Goal: Check status: Check status

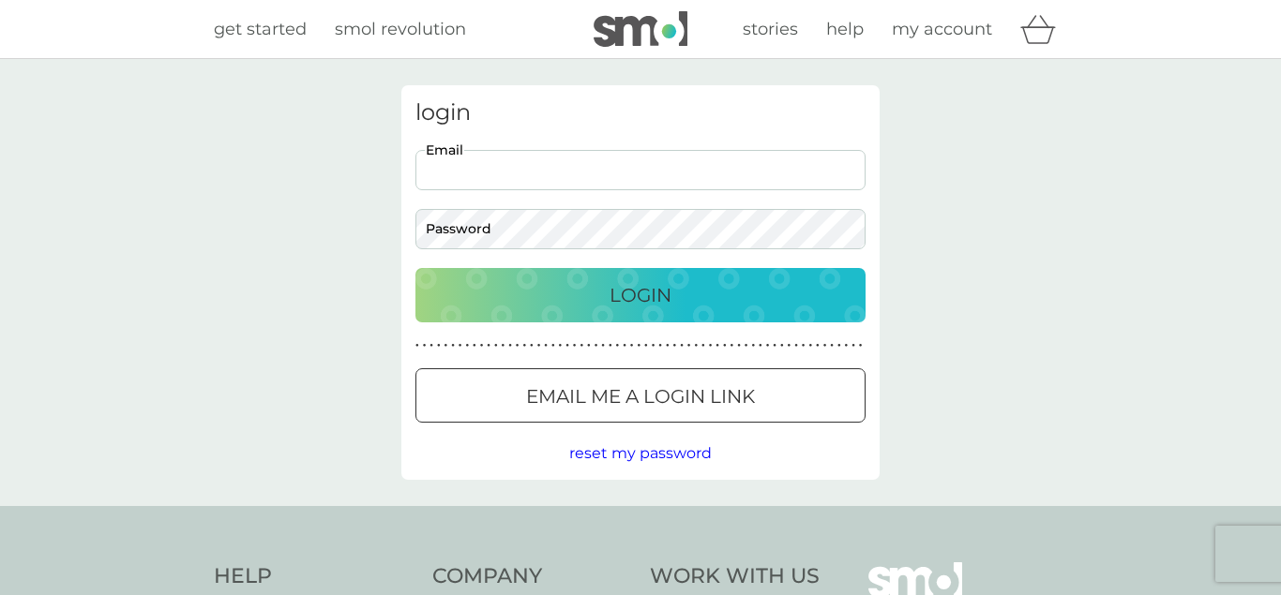
click at [629, 165] on input "Email" at bounding box center [640, 170] width 450 height 40
type input "[EMAIL_ADDRESS][DOMAIN_NAME]"
click at [651, 287] on p "Login" at bounding box center [640, 295] width 62 height 30
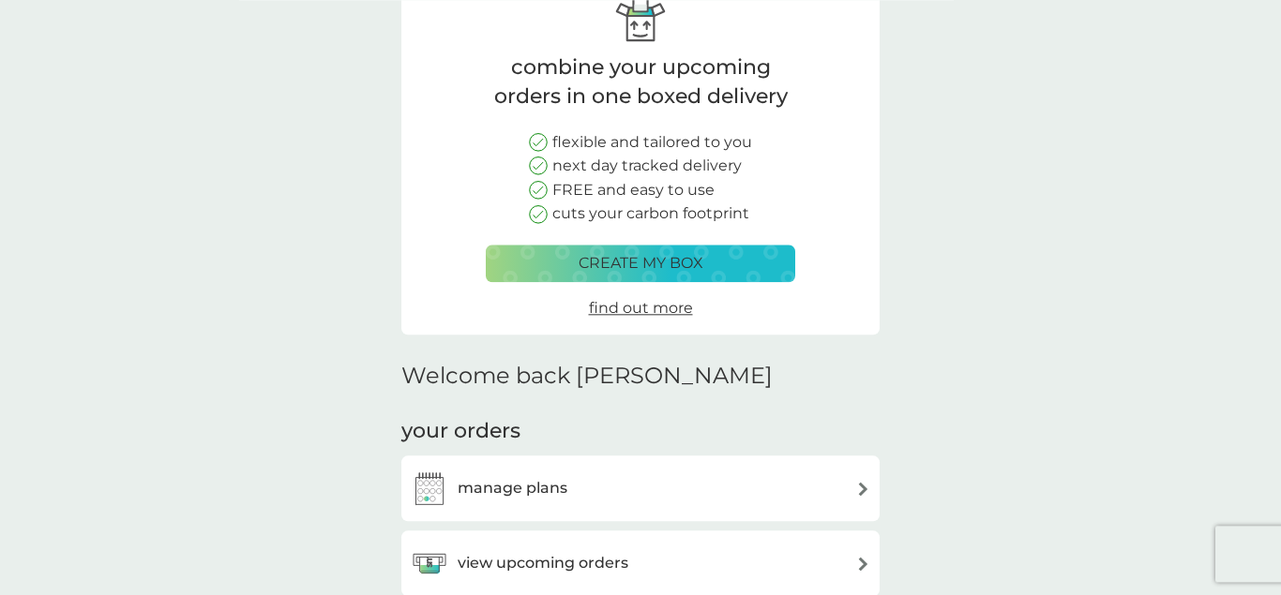
scroll to position [383, 0]
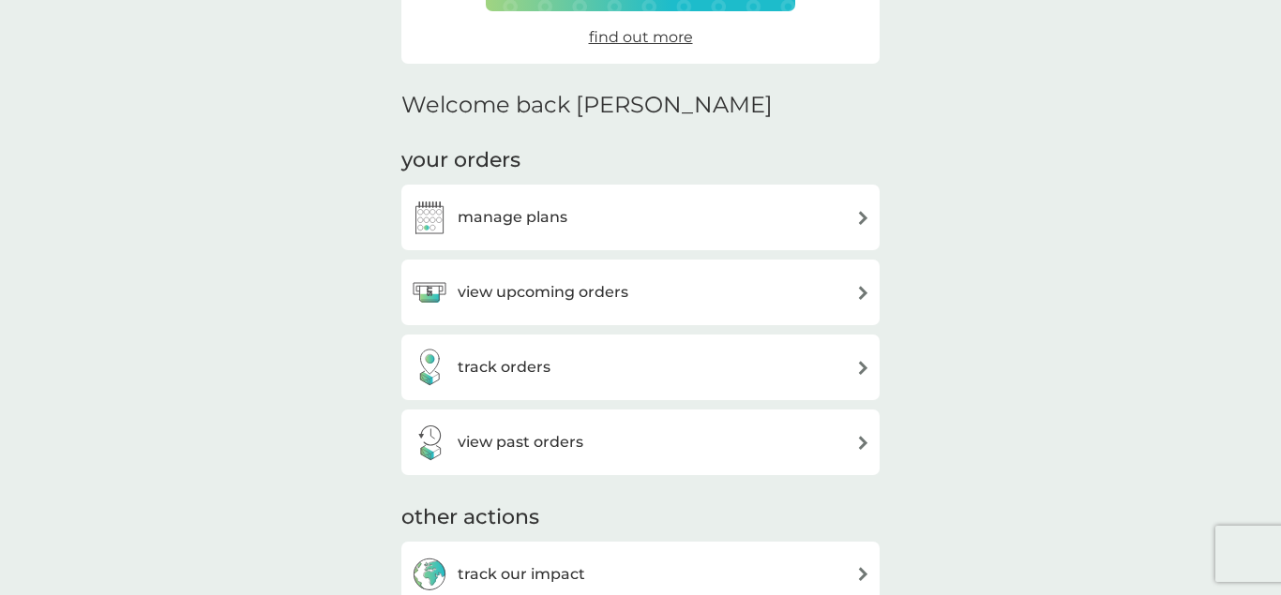
click at [531, 361] on h3 "track orders" at bounding box center [504, 367] width 93 height 24
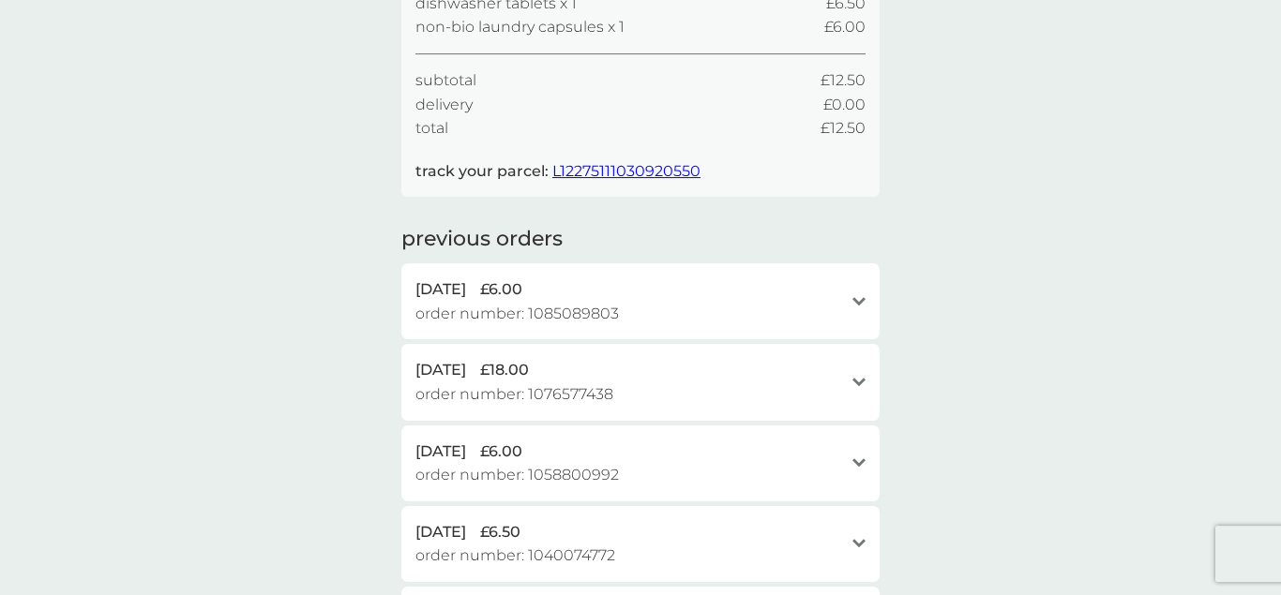
scroll to position [287, 0]
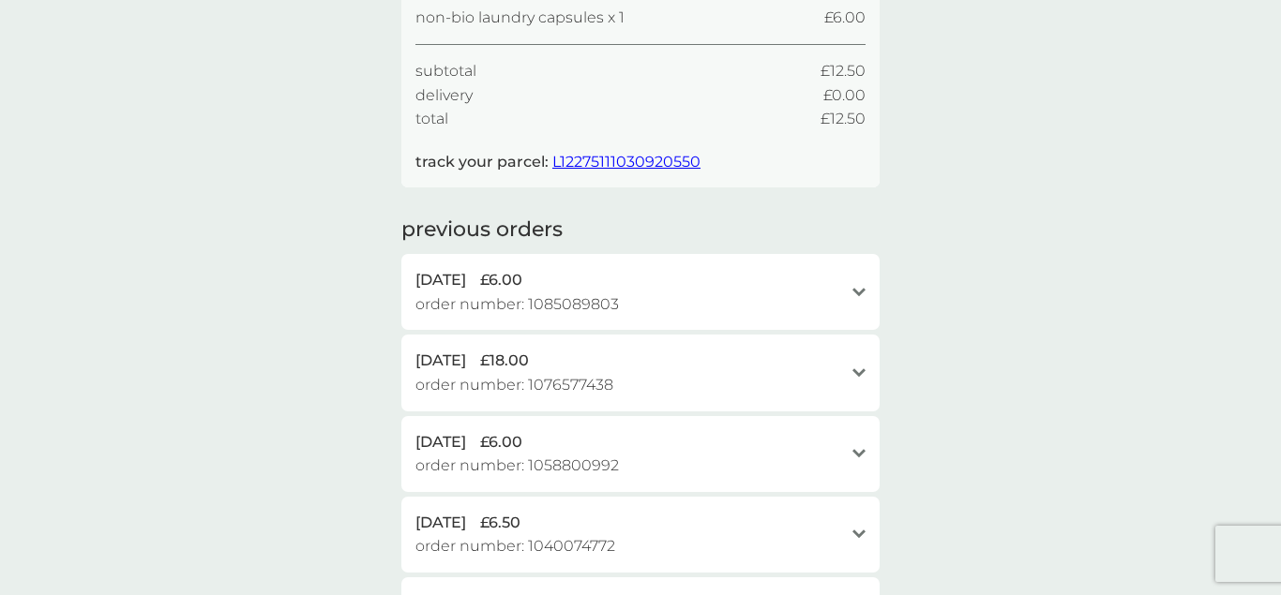
click at [622, 161] on span "L12275111030920550" at bounding box center [626, 162] width 148 height 18
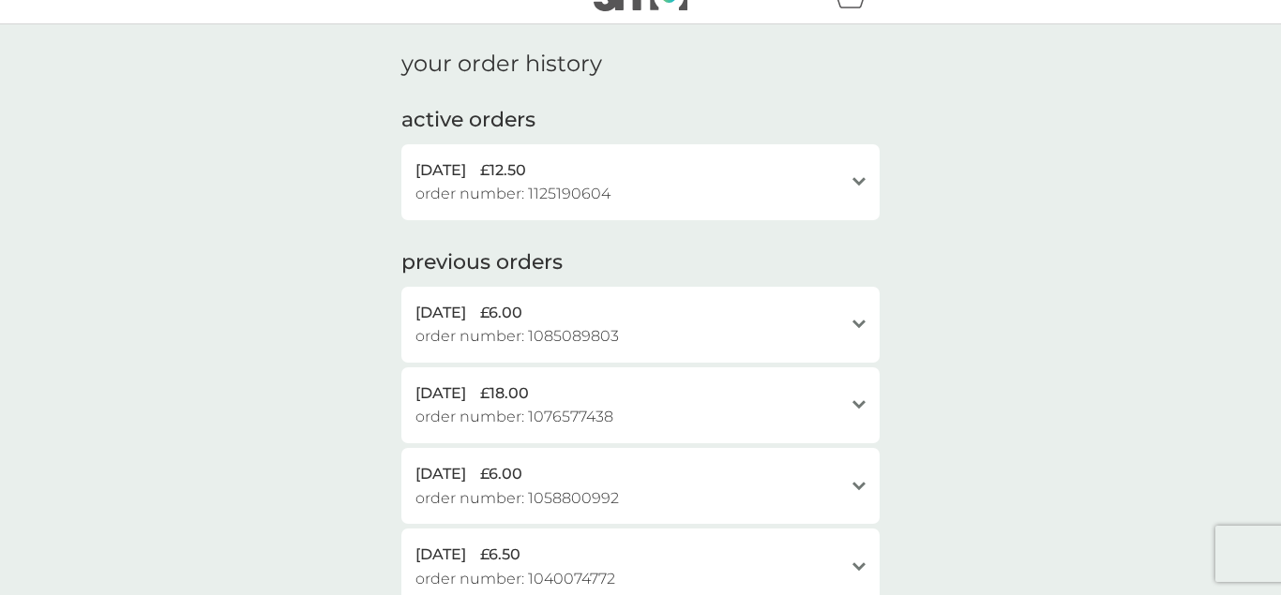
scroll to position [0, 0]
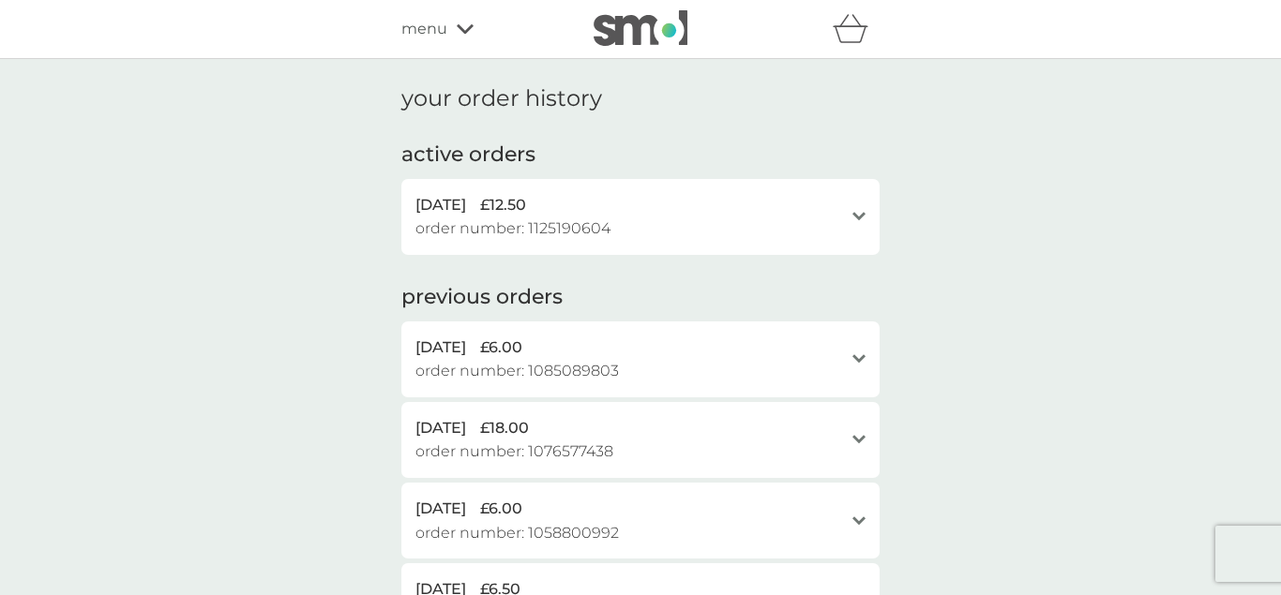
click at [851, 215] on div "4 Oct 2025 £12.50 order number: 1125190604 open" at bounding box center [640, 217] width 478 height 76
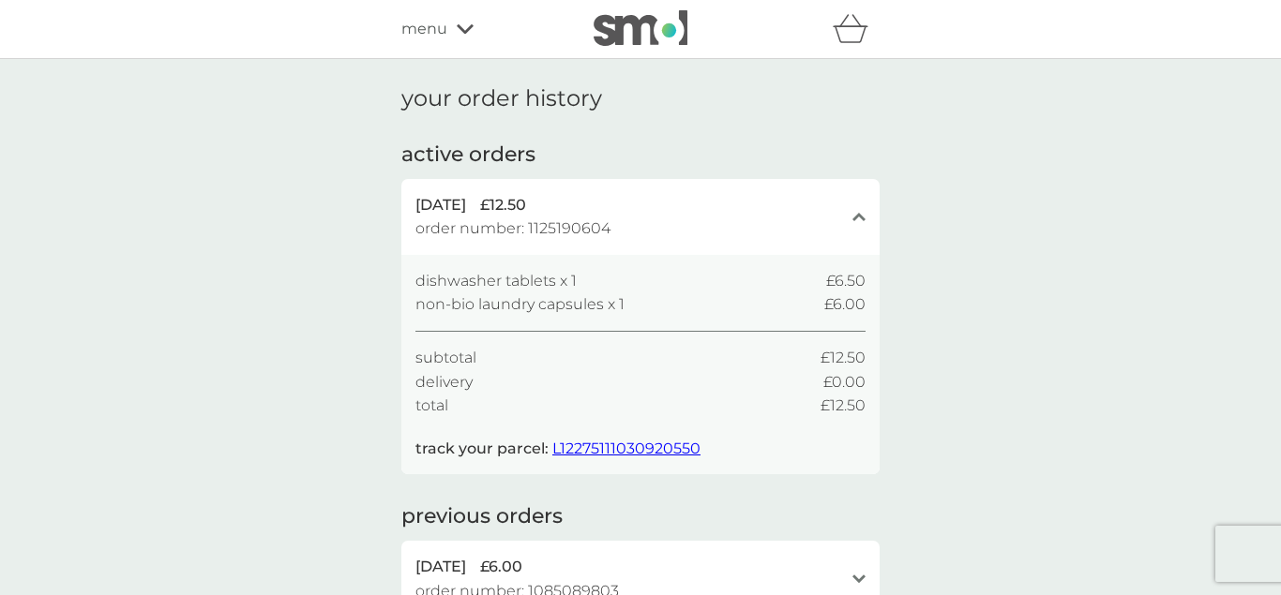
scroll to position [191, 0]
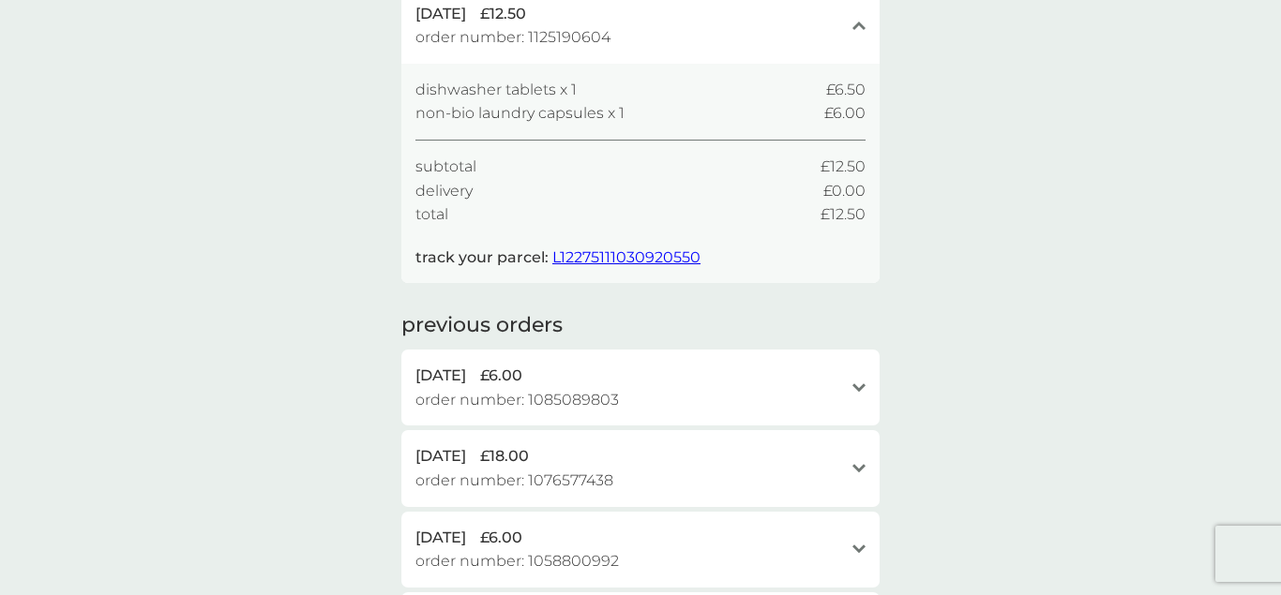
click at [605, 252] on span "L12275111030920550" at bounding box center [626, 257] width 148 height 18
